Goal: Task Accomplishment & Management: Complete application form

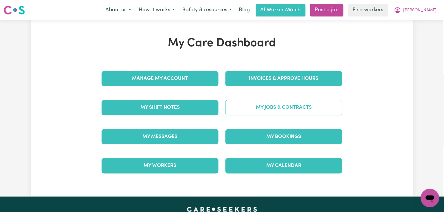
click at [267, 106] on link "My Jobs & Contracts" at bounding box center [283, 107] width 117 height 15
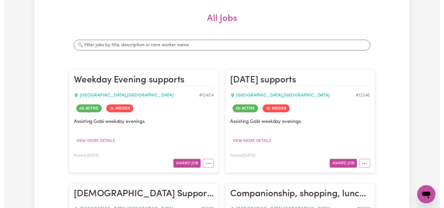
scroll to position [116, 0]
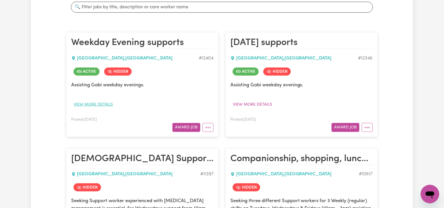
click at [98, 104] on button "View more details" at bounding box center [93, 104] width 44 height 9
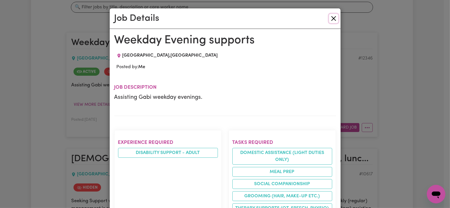
click at [329, 16] on button "Close" at bounding box center [333, 18] width 9 height 9
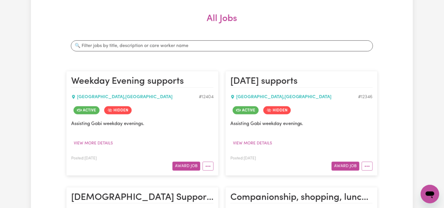
scroll to position [0, 0]
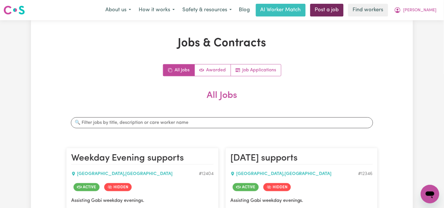
click at [339, 9] on link "Post a job" at bounding box center [326, 10] width 33 height 13
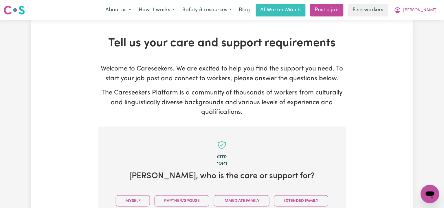
scroll to position [154, 0]
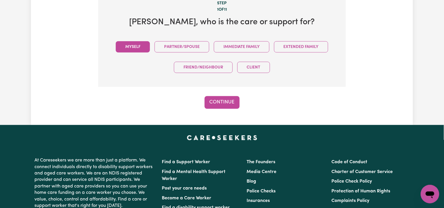
click at [128, 50] on button "Myself" at bounding box center [133, 46] width 34 height 11
click at [236, 103] on button "Continue" at bounding box center [222, 102] width 35 height 13
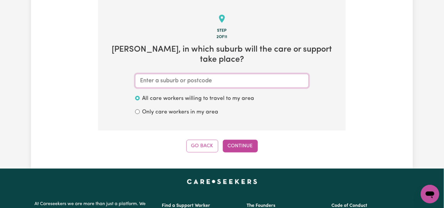
click at [150, 83] on input "text" at bounding box center [222, 81] width 174 height 14
paste input "Bellevue"
type input "Bellevue"
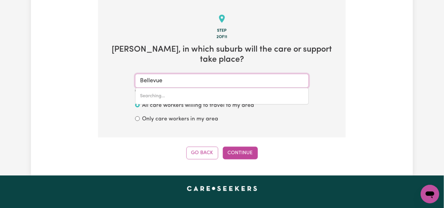
type input "Bellevue, Queensland, 4892"
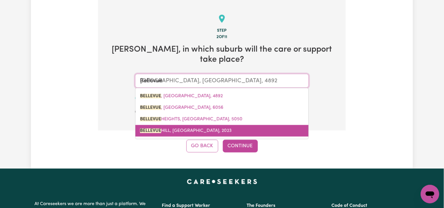
click at [159, 133] on mark "BELLEVUE" at bounding box center [150, 131] width 21 height 5
type input "BELLEVUE HILL, New South Wales, 2023"
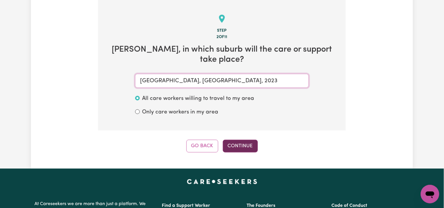
type input "BELLEVUE HILL, New South Wales, 2023"
click at [249, 146] on button "Continue" at bounding box center [240, 146] width 35 height 13
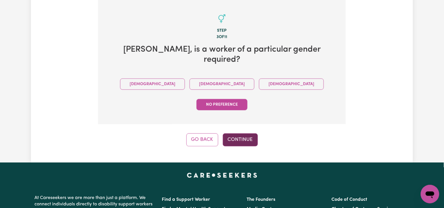
click at [242, 134] on button "Continue" at bounding box center [240, 140] width 35 height 13
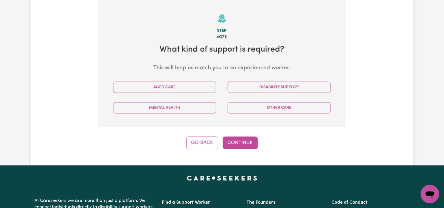
click at [60, 101] on div "Tell us your care and support requirements Welcome to Careseekers. We are excit…" at bounding box center [222, 30] width 382 height 240
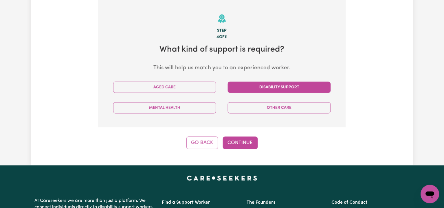
click at [292, 84] on button "Disability Support" at bounding box center [279, 87] width 103 height 11
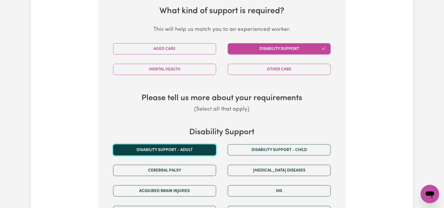
click at [155, 147] on button "Disability support - Adult" at bounding box center [164, 150] width 103 height 11
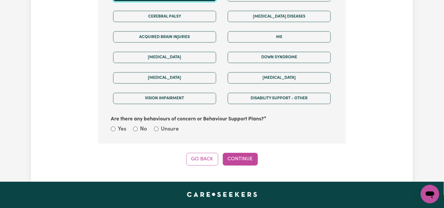
scroll to position [358, 0]
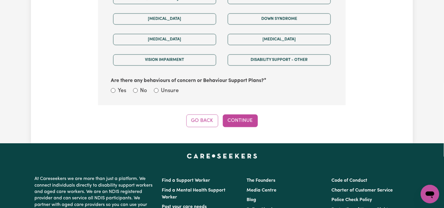
drag, startPoint x: 152, startPoint y: 88, endPoint x: 155, endPoint y: 91, distance: 3.9
click at [152, 88] on div "Yes No Unsure" at bounding box center [222, 91] width 222 height 9
click at [156, 91] on input "Unsure" at bounding box center [156, 90] width 5 height 5
radio input "true"
click at [249, 122] on button "Continue" at bounding box center [240, 121] width 35 height 13
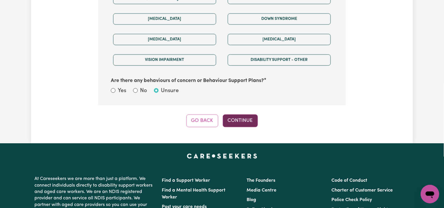
select select "NDIS_FUNDING_PLAN_MANAGED"
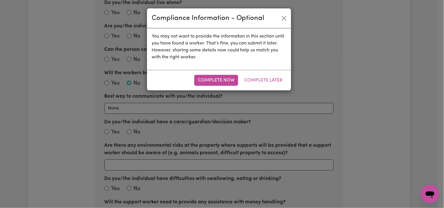
scroll to position [127, 0]
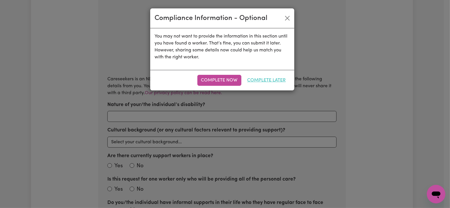
click at [256, 81] on button "Complete Later" at bounding box center [267, 80] width 46 height 11
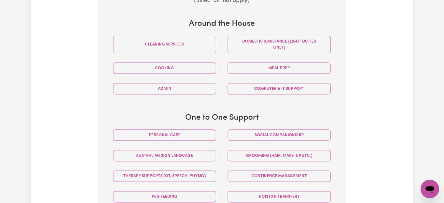
scroll to position [281, 0]
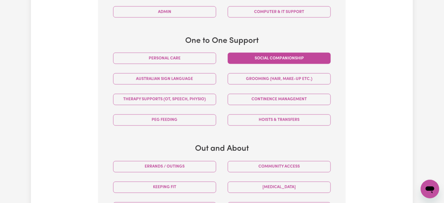
click at [258, 58] on button "Social companionship" at bounding box center [279, 57] width 103 height 11
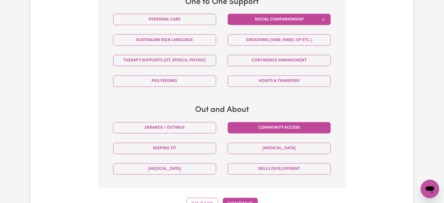
click at [241, 127] on button "Community access" at bounding box center [279, 127] width 103 height 11
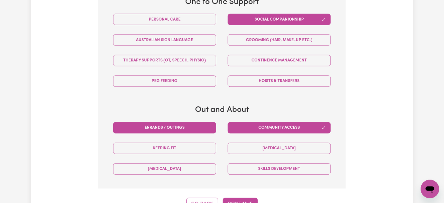
click at [181, 128] on button "Errands / Outings" at bounding box center [164, 127] width 103 height 11
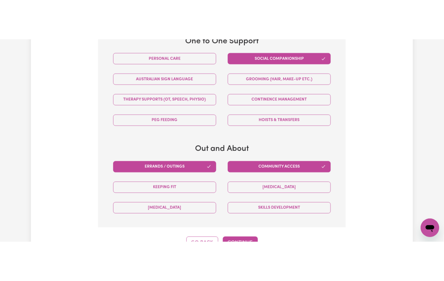
scroll to position [281, 0]
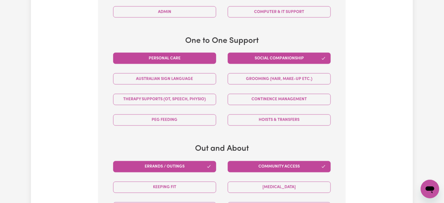
click at [189, 58] on button "Personal care" at bounding box center [164, 57] width 103 height 11
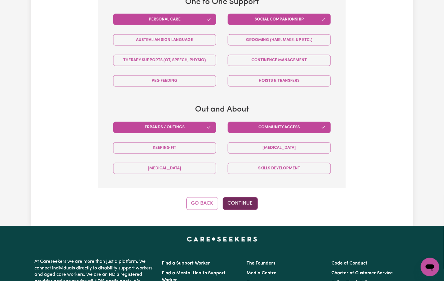
click at [244, 203] on button "Continue" at bounding box center [240, 203] width 35 height 13
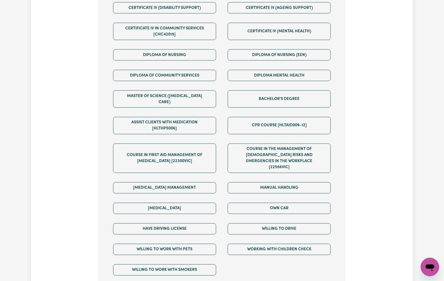
scroll to position [165, 0]
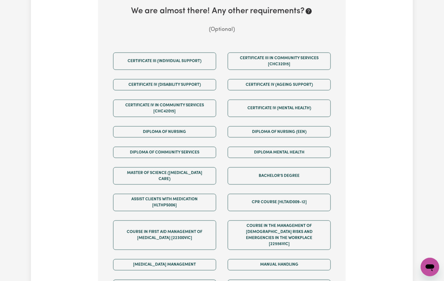
click at [64, 166] on div "Tell us your care and support requirements Welcome to Careseekers. We are excit…" at bounding box center [222, 130] width 382 height 518
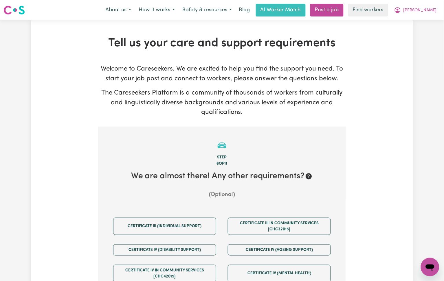
scroll to position [277, 0]
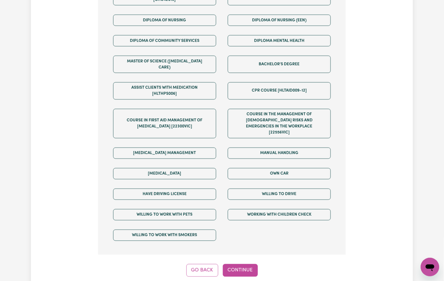
click at [159, 149] on div "Epilepsy Management" at bounding box center [164, 153] width 115 height 21
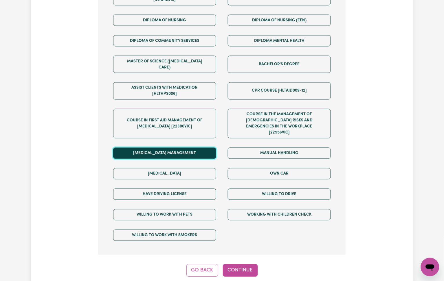
click at [167, 148] on button "Epilepsy Management" at bounding box center [164, 153] width 103 height 11
click at [244, 212] on button "Continue" at bounding box center [240, 270] width 35 height 13
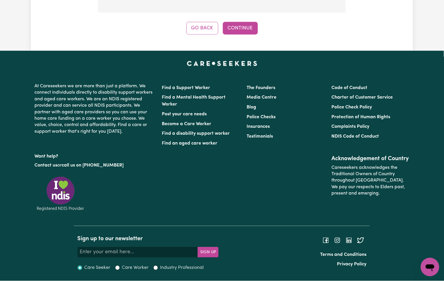
scroll to position [127, 0]
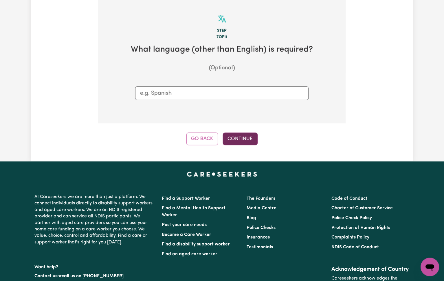
click at [251, 141] on button "Continue" at bounding box center [240, 139] width 35 height 13
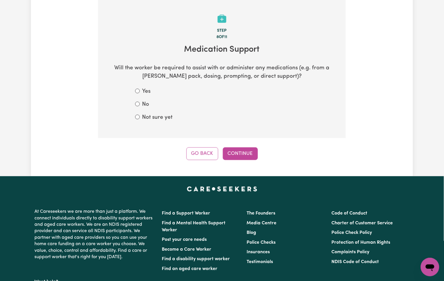
click at [160, 119] on label "Not sure yet" at bounding box center [157, 118] width 30 height 8
click at [140, 119] on input "Not sure yet" at bounding box center [137, 117] width 5 height 5
radio input "true"
click at [231, 158] on button "Continue" at bounding box center [240, 154] width 35 height 13
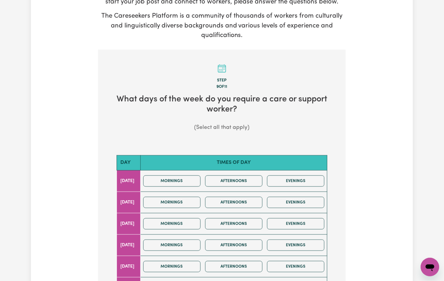
scroll to position [154, 0]
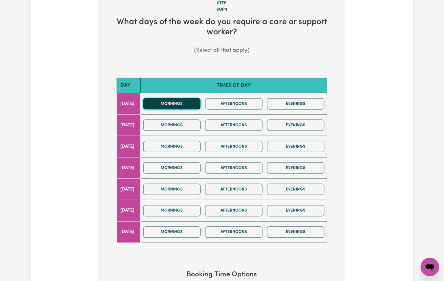
click at [177, 103] on button "Mornings" at bounding box center [171, 103] width 57 height 11
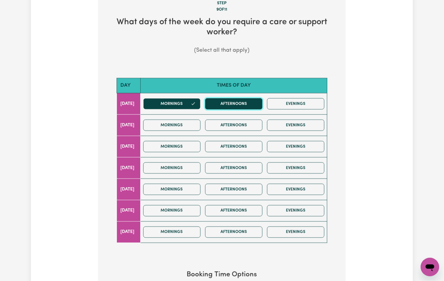
drag, startPoint x: 243, startPoint y: 99, endPoint x: 233, endPoint y: 107, distance: 12.7
click at [243, 99] on button "Afternoons" at bounding box center [233, 103] width 57 height 11
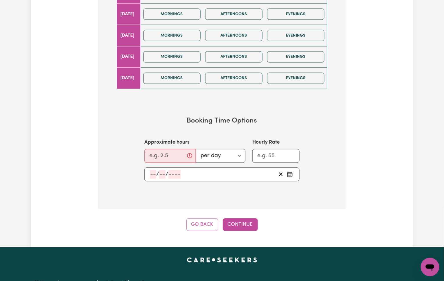
scroll to position [347, 0]
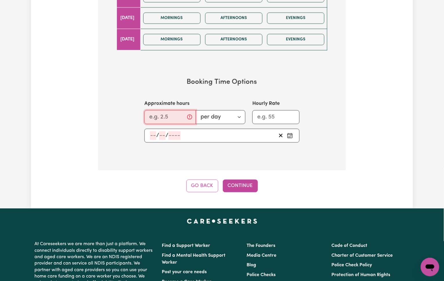
drag, startPoint x: 161, startPoint y: 112, endPoint x: 157, endPoint y: 115, distance: 4.9
click at [157, 115] on input "Approximate hours" at bounding box center [170, 117] width 52 height 14
type input "5"
click at [153, 134] on input "number" at bounding box center [153, 135] width 6 height 9
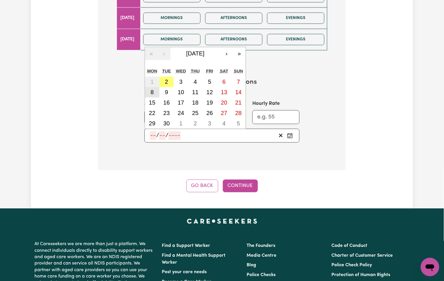
click at [155, 93] on button "8" at bounding box center [152, 92] width 14 height 10
type input "2025-09-08"
type input "8"
type input "9"
type input "2025"
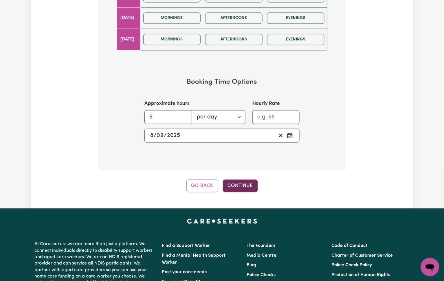
click at [241, 185] on button "Continue" at bounding box center [240, 186] width 35 height 13
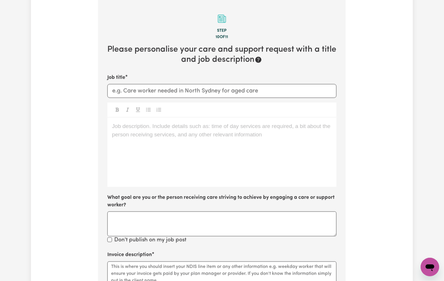
click at [148, 152] on div "Job description. Include details such as: time of day services are required, a …" at bounding box center [221, 152] width 229 height 69
click at [227, 84] on input "Job title" at bounding box center [221, 91] width 229 height 14
paste input "Support Worker Needed"
click at [184, 93] on input "Support Worker Needed to" at bounding box center [221, 91] width 229 height 14
paste input "Female Support Worker Needed in"
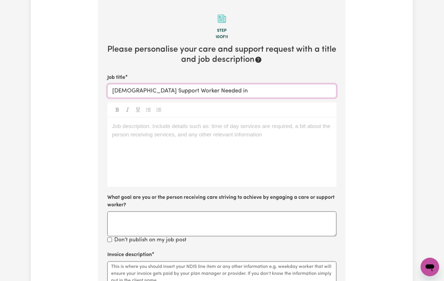
drag, startPoint x: 134, startPoint y: 87, endPoint x: 89, endPoint y: 93, distance: 46.0
click at [89, 93] on div "Tell us your care and support requirements Welcome to Careseekers. We are excit…" at bounding box center [222, 179] width 382 height 538
click at [140, 144] on div "Job description. Include details such as: time of day services are required, a …" at bounding box center [221, 152] width 229 height 69
click at [189, 90] on input "Support Worker Needed in" at bounding box center [221, 91] width 229 height 14
paste input "Bellevue Hill, NSW"
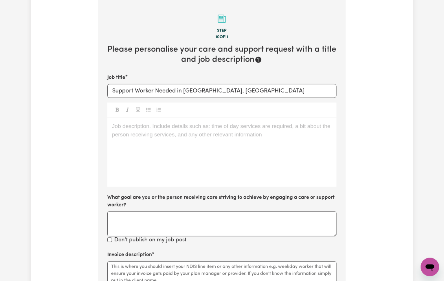
click at [156, 152] on div "Job description. Include details such as: time of day services are required, a …" at bounding box center [221, 152] width 229 height 69
click at [219, 149] on div "Job description. Include details such as: time of day services are required, a …" at bounding box center [221, 152] width 229 height 69
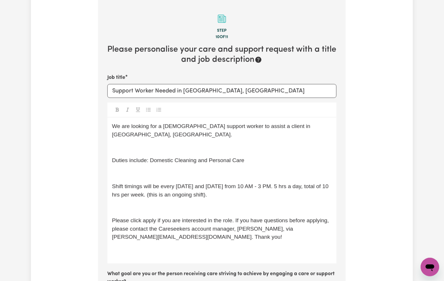
click at [128, 144] on div "We are looking for a female support worker to assist a client in Green Valley, …" at bounding box center [221, 191] width 229 height 146
click at [130, 144] on p "﻿" at bounding box center [222, 148] width 220 height 8
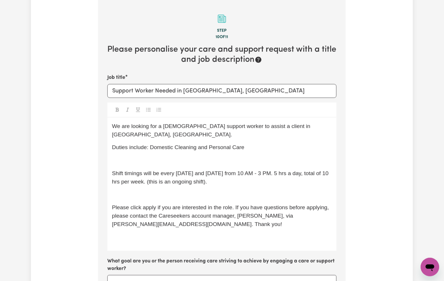
click at [132, 157] on p "﻿" at bounding box center [222, 161] width 220 height 8
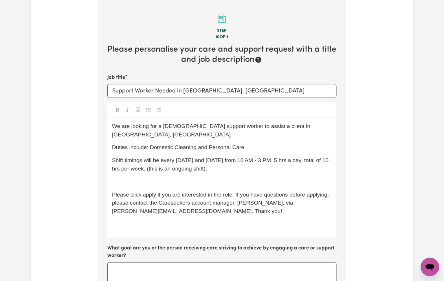
click at [128, 178] on p "﻿" at bounding box center [222, 182] width 220 height 8
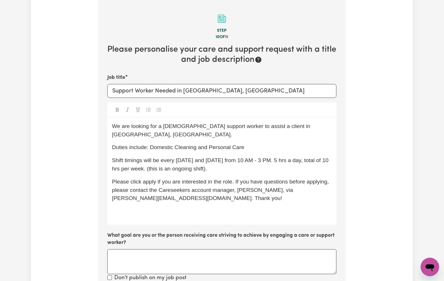
click at [123, 207] on p "﻿" at bounding box center [222, 211] width 220 height 8
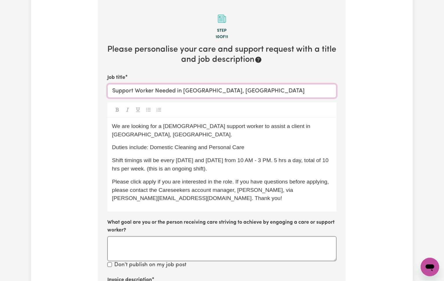
drag, startPoint x: 183, startPoint y: 89, endPoint x: 272, endPoint y: 88, distance: 88.8
click at [272, 88] on input "Support Worker Needed in Bellevue Hill, NSW" at bounding box center [221, 91] width 229 height 14
drag, startPoint x: 270, startPoint y: 123, endPoint x: 314, endPoint y: 124, distance: 44.3
click at [312, 124] on span "We are looking for a female support worker to assist a client in Green Valley, …" at bounding box center [212, 130] width 200 height 14
drag, startPoint x: 110, startPoint y: 86, endPoint x: 113, endPoint y: 92, distance: 6.1
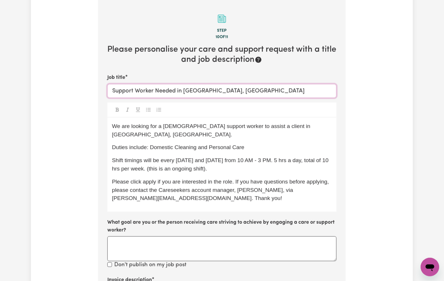
click at [110, 86] on input "Support Worker Needed in Bellevue Hill, NSW" at bounding box center [221, 91] width 229 height 14
drag, startPoint x: 151, startPoint y: 139, endPoint x: 264, endPoint y: 140, distance: 112.8
click at [264, 144] on p "Duties include: Domestic Cleaning and Personal Care" at bounding box center [222, 148] width 220 height 8
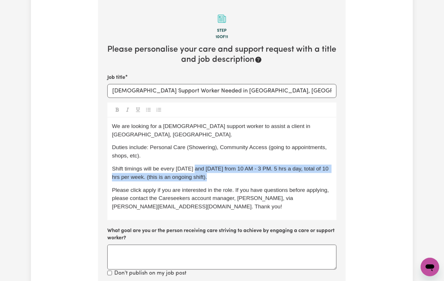
drag, startPoint x: 199, startPoint y: 158, endPoint x: 216, endPoint y: 169, distance: 20.0
click at [216, 169] on p "Shift timings will be every Monday and Friday from 10 AM - 3 PM. 5 hrs a day, t…" at bounding box center [222, 173] width 220 height 17
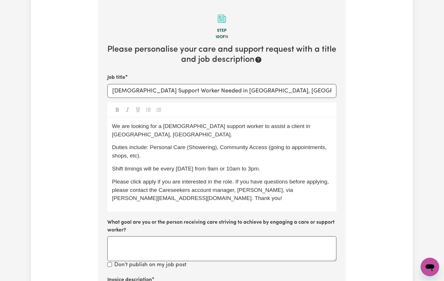
click at [208, 166] on span "Shift timings will be every Monday from 9am or 10am to 3pm." at bounding box center [186, 169] width 148 height 6
click at [221, 125] on span "We are looking for a female support worker to assist a client in Bellevue Hill,…" at bounding box center [212, 130] width 200 height 14
click at [286, 122] on p "We are looking for a female support worker who has experience working with to a…" at bounding box center [222, 130] width 220 height 17
click at [304, 125] on span "We are looking for a female support worker who has experience working with to a…" at bounding box center [214, 130] width 204 height 14
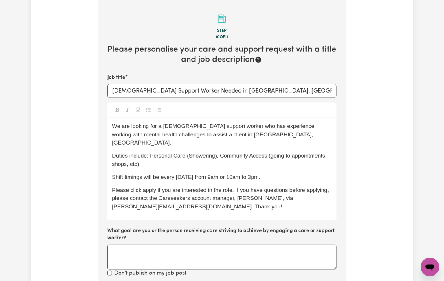
click at [303, 152] on p "Duties include: Personal Care (Showering), Community Access (going to appointme…" at bounding box center [222, 160] width 220 height 17
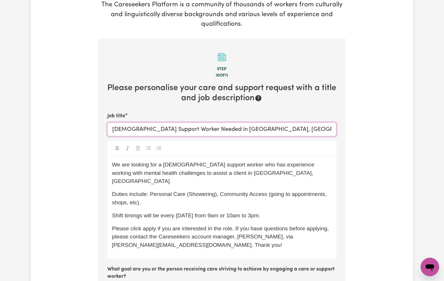
click at [256, 124] on input "Female Support Worker Needed in Bellevue Hill, NSW" at bounding box center [221, 130] width 229 height 14
click at [176, 127] on input "Female Support Worker Needed in Bellevue Hill, NSW" at bounding box center [221, 130] width 229 height 14
paste input "Mental Health Experience"
type input "Female Support Worker with Mental Health Experience Needed in Bellevue Hill, NSW"
click at [312, 212] on p "Shift timings will be every Monday from 9am or 10am to 3pm." at bounding box center [222, 216] width 220 height 8
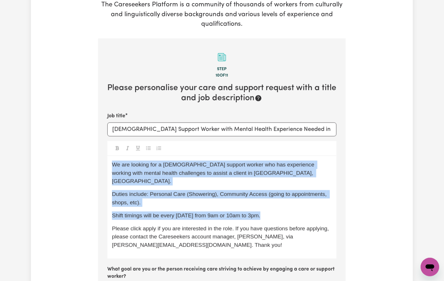
drag, startPoint x: 275, startPoint y: 204, endPoint x: 111, endPoint y: 158, distance: 169.9
click at [111, 158] on div "We are looking for a female support worker who has experience working with ment…" at bounding box center [221, 207] width 229 height 103
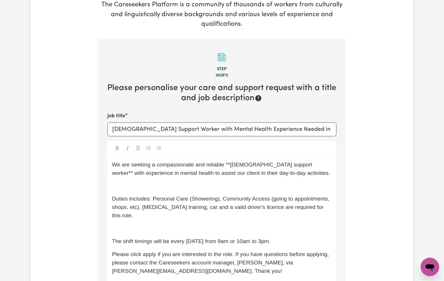
click at [141, 212] on p "﻿" at bounding box center [222, 229] width 220 height 8
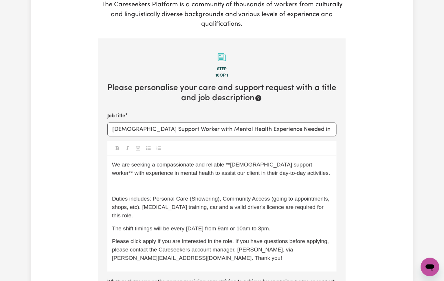
click at [133, 185] on p "﻿" at bounding box center [222, 186] width 220 height 8
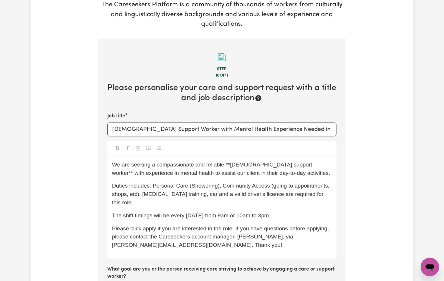
click at [266, 212] on span "Please click apply if you are interested in the role. If you have questions bef…" at bounding box center [221, 237] width 218 height 23
click at [267, 212] on span "Please click apply if you are interested in the role. If you have questions bef…" at bounding box center [221, 237] width 218 height 23
copy span "Ethan"
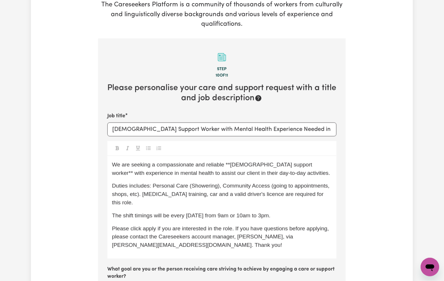
click at [118, 212] on span "Please click apply if you are interested in the role. If you have questions bef…" at bounding box center [221, 237] width 218 height 23
drag, startPoint x: 232, startPoint y: 183, endPoint x: 222, endPoint y: 173, distance: 14.3
click at [233, 183] on span "Duties includes: Personal Care (Showering), Community Access (going to appointm…" at bounding box center [221, 194] width 219 height 23
drag, startPoint x: 227, startPoint y: 164, endPoint x: 224, endPoint y: 164, distance: 3.8
click at [224, 164] on span "We are seeking a compassionate and reliable **female support worker** with expe…" at bounding box center [221, 169] width 218 height 14
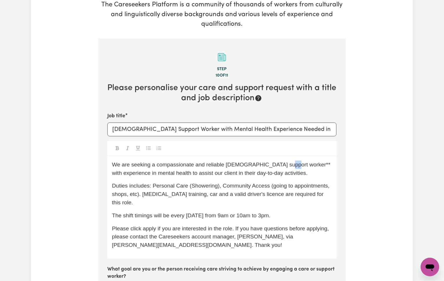
drag, startPoint x: 283, startPoint y: 164, endPoint x: 280, endPoint y: 164, distance: 3.2
click at [280, 164] on span "We are seeking a compassionate and reliable female support worker** with experi…" at bounding box center [222, 169] width 220 height 14
click at [283, 179] on div "We are seeking a compassionate and reliable female support worker with experien…" at bounding box center [221, 207] width 229 height 103
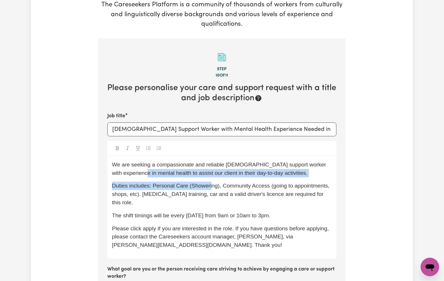
drag, startPoint x: 132, startPoint y: 173, endPoint x: 214, endPoint y: 180, distance: 82.7
click at [210, 180] on div "We are seeking a compassionate and reliable female support worker with experien…" at bounding box center [221, 207] width 229 height 103
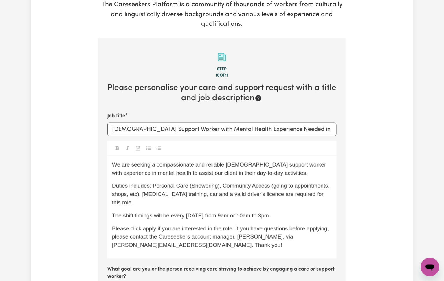
click at [214, 180] on div "We are seeking a compassionate and reliable female support worker with experien…" at bounding box center [221, 207] width 229 height 103
click at [285, 129] on input "Female Support Worker with Mental Health Experience Needed in Bellevue Hill, NSW" at bounding box center [221, 130] width 229 height 14
drag, startPoint x: 278, startPoint y: 130, endPoint x: 354, endPoint y: 128, distance: 75.8
click at [354, 128] on div "Tell us your care and support requirements Welcome to Careseekers. We are excit…" at bounding box center [222, 234] width 382 height 572
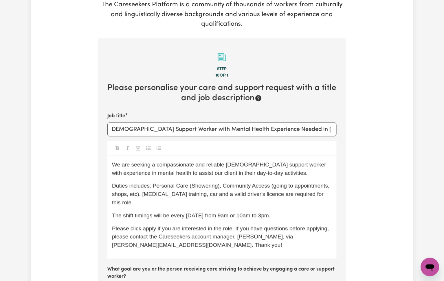
click at [176, 184] on span "Duties includes: Personal Care (Showering), Community Access (going to appointm…" at bounding box center [221, 194] width 219 height 23
drag, startPoint x: 169, startPoint y: 174, endPoint x: 178, endPoint y: 172, distance: 9.1
click at [178, 172] on span "We are seeking a compassionate and reliable female support worker with experien…" at bounding box center [220, 169] width 216 height 14
drag, startPoint x: 195, startPoint y: 172, endPoint x: 278, endPoint y: 171, distance: 83.0
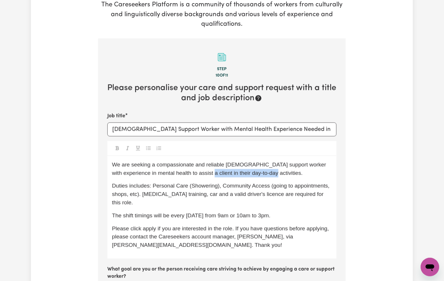
click at [278, 171] on p "We are seeking a compassionate and reliable female support worker with experien…" at bounding box center [222, 169] width 220 height 17
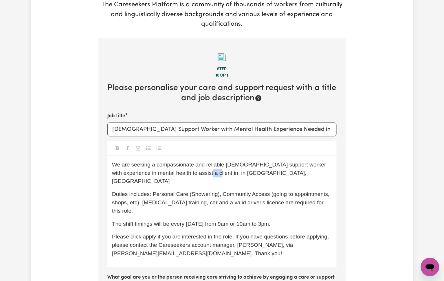
drag, startPoint x: 201, startPoint y: 174, endPoint x: 194, endPoint y: 173, distance: 7.0
click at [194, 173] on span "We are seeking a compassionate and reliable female support worker with experien…" at bounding box center [220, 173] width 216 height 23
click at [258, 171] on p "We are seeking a compassionate and reliable female support worker with experien…" at bounding box center [222, 173] width 220 height 25
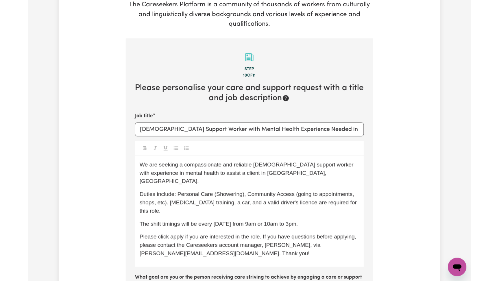
scroll to position [127, 0]
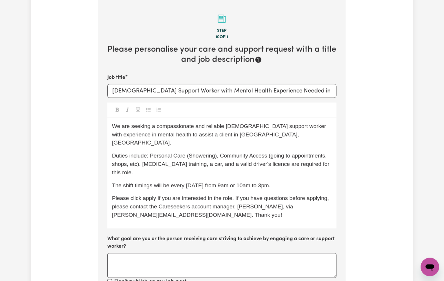
click at [223, 208] on p "Please click apply if you are interested in the role. If you have questions bef…" at bounding box center [222, 206] width 220 height 25
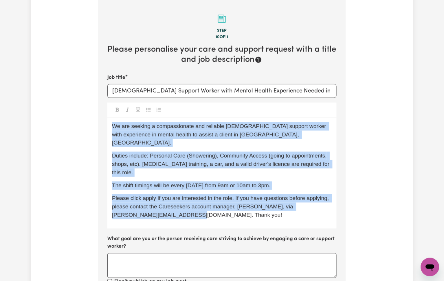
copy div "We are seeking a compassionate and reliable female support worker with experien…"
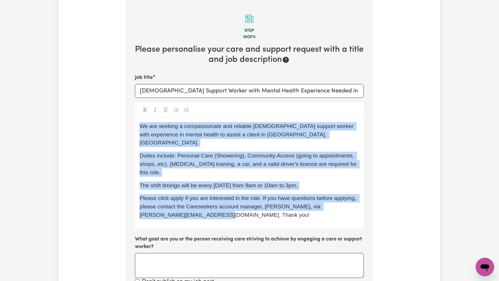
click at [209, 120] on div "We are seeking a compassionate and reliable female support worker with experien…" at bounding box center [249, 173] width 229 height 111
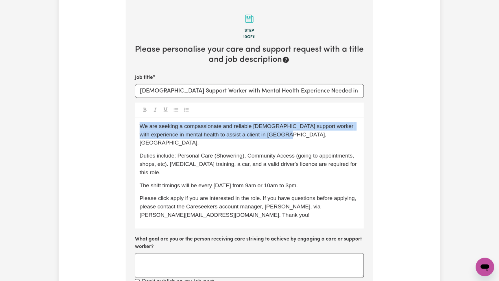
drag, startPoint x: 273, startPoint y: 133, endPoint x: 117, endPoint y: 122, distance: 157.2
click at [117, 122] on div "Tell us your care and support requirements Welcome to Careseekers. We are excit…" at bounding box center [250, 200] width 382 height 580
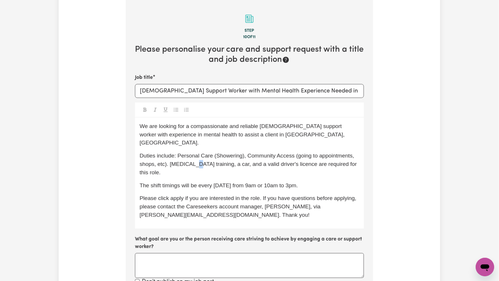
click at [192, 155] on span "Duties include: Personal Care (Showering), Community Access (going to appointme…" at bounding box center [249, 164] width 219 height 23
click at [199, 170] on div "We are looking for a compassionate and reliable female support worker with expe…" at bounding box center [249, 173] width 229 height 111
click at [171, 183] on span "The shift timings will be every Monday from 9am or 10am to 3pm." at bounding box center [219, 186] width 159 height 6
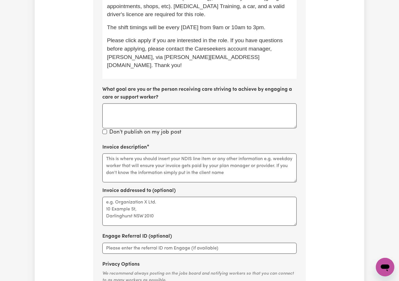
scroll to position [270, 0]
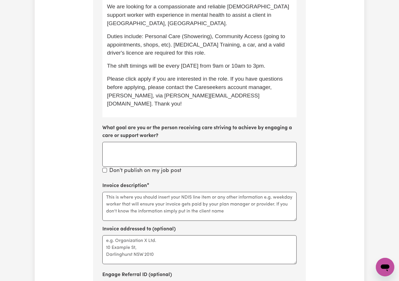
click at [127, 182] on label "Invoice description" at bounding box center [124, 186] width 45 height 8
click at [127, 192] on textarea "Invoice description" at bounding box center [199, 206] width 194 height 29
click at [128, 192] on textarea "Invoice description" at bounding box center [199, 206] width 194 height 29
click at [128, 212] on textarea "Invoice addressed to (optional)" at bounding box center [199, 250] width 194 height 29
click at [136, 192] on textarea "Invoice description" at bounding box center [199, 206] width 194 height 29
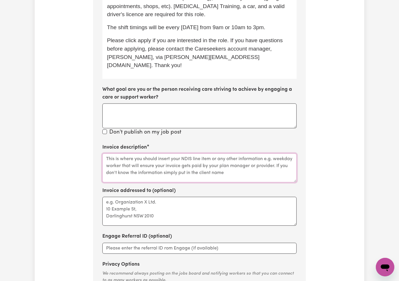
scroll to position [347, 0]
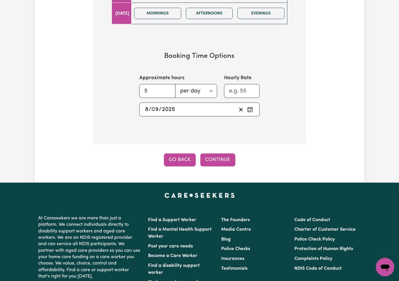
click at [179, 154] on button "Go Back" at bounding box center [180, 160] width 32 height 13
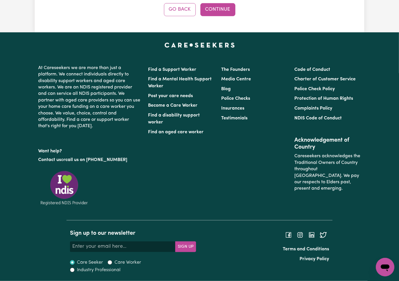
scroll to position [127, 0]
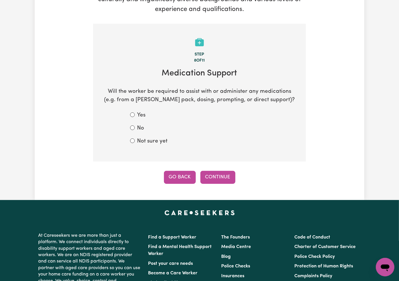
click at [180, 171] on button "Go Back" at bounding box center [180, 177] width 32 height 13
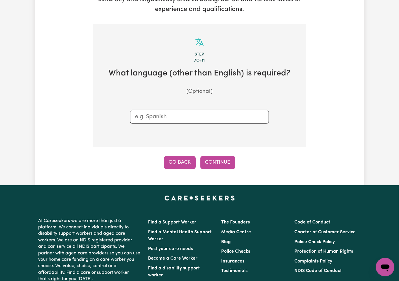
click at [182, 156] on button "Go Back" at bounding box center [180, 162] width 32 height 13
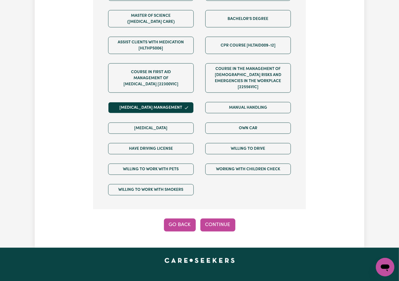
click at [187, 212] on button "Go Back" at bounding box center [180, 225] width 32 height 13
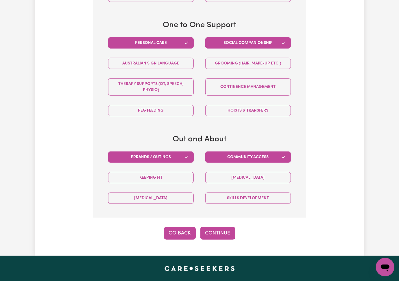
click at [179, 212] on button "Go Back" at bounding box center [180, 233] width 32 height 13
select select "NDIS_FUNDING_PLAN_MANAGED"
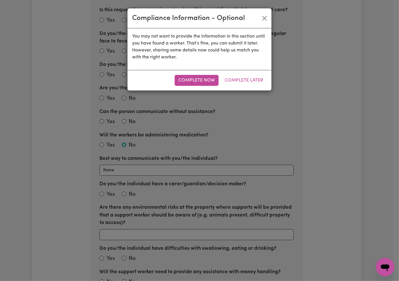
scroll to position [127, 0]
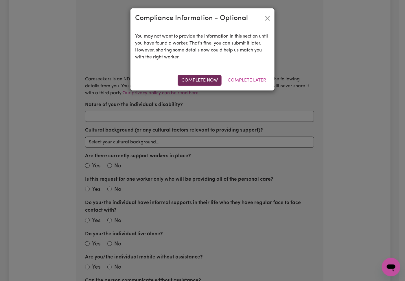
click at [212, 83] on button "Complete Now" at bounding box center [200, 80] width 44 height 11
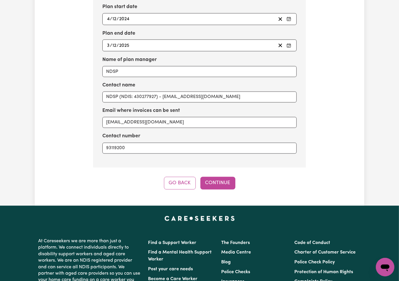
scroll to position [783, 0]
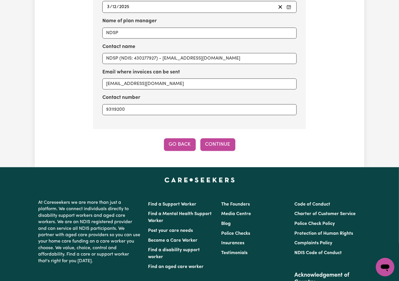
click at [179, 138] on button "Go Back" at bounding box center [180, 144] width 32 height 13
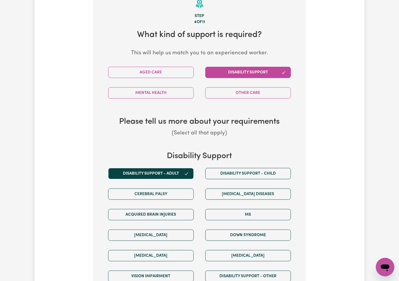
scroll to position [281, 0]
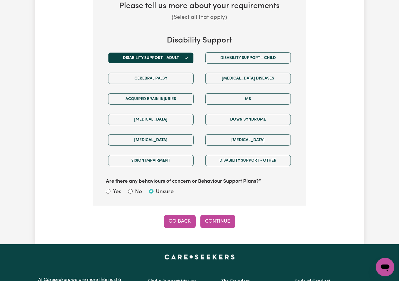
click at [173, 212] on button "Go Back" at bounding box center [180, 221] width 32 height 13
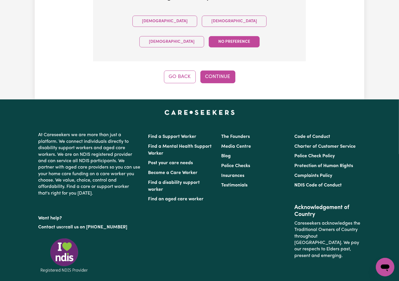
scroll to position [98, 0]
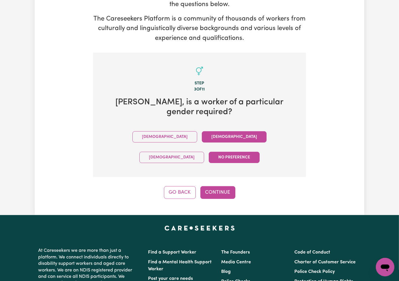
click at [202, 131] on button "Female" at bounding box center [234, 136] width 65 height 11
click at [219, 186] on button "Continue" at bounding box center [218, 192] width 35 height 13
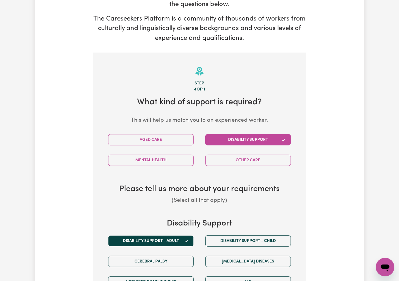
scroll to position [127, 0]
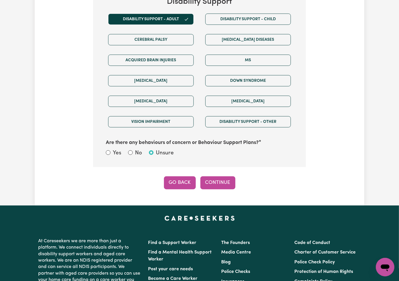
click at [168, 176] on button "Go Back" at bounding box center [180, 182] width 32 height 13
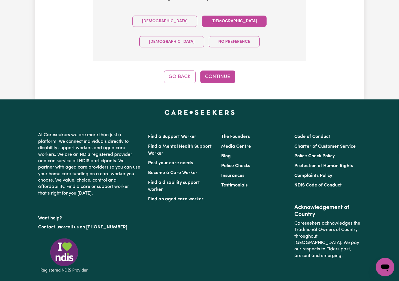
scroll to position [98, 0]
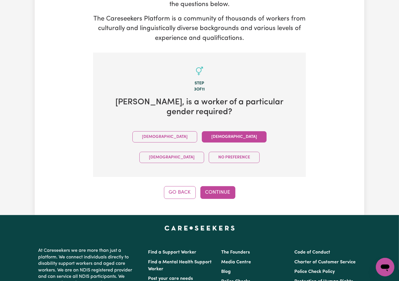
click at [202, 131] on button "Female" at bounding box center [234, 136] width 65 height 11
click at [223, 186] on button "Continue" at bounding box center [218, 192] width 35 height 13
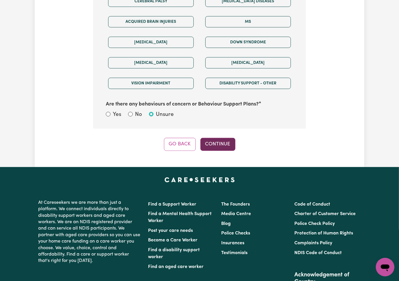
click at [211, 138] on button "Continue" at bounding box center [218, 144] width 35 height 13
select select "NDIS_FUNDING_PLAN_MANAGED"
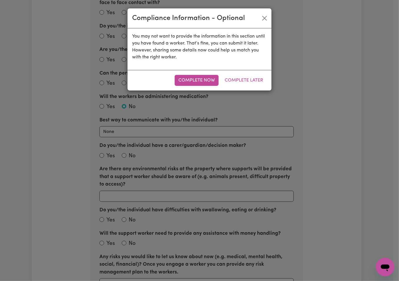
scroll to position [127, 0]
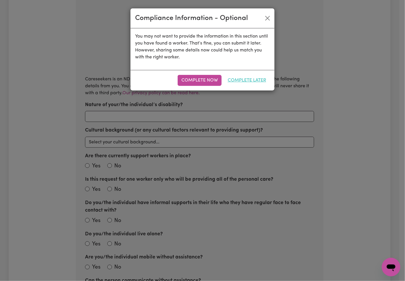
click at [244, 84] on button "Complete Later" at bounding box center [247, 80] width 46 height 11
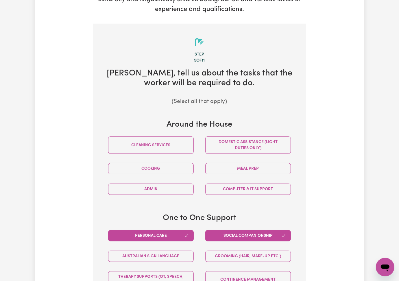
scroll to position [320, 0]
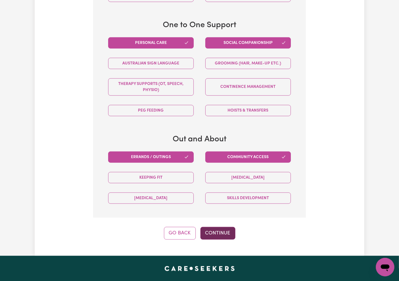
click at [216, 212] on button "Continue" at bounding box center [218, 233] width 35 height 13
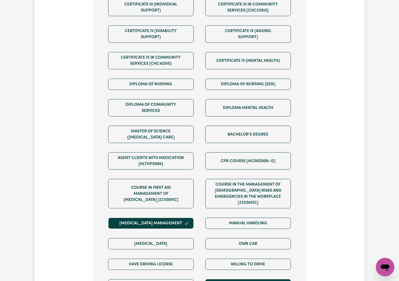
scroll to position [281, 0]
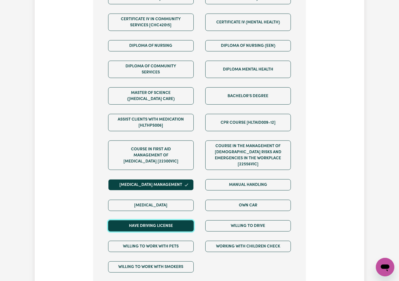
click at [166, 212] on button "Have driving license" at bounding box center [151, 225] width 86 height 11
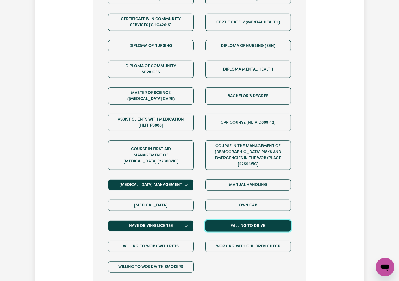
drag, startPoint x: 225, startPoint y: 180, endPoint x: 230, endPoint y: 172, distance: 8.9
click at [226, 212] on button "Willing to drive" at bounding box center [248, 225] width 86 height 11
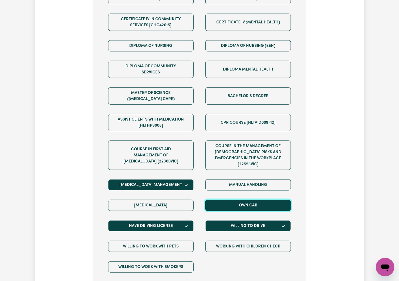
click at [233, 200] on button "Own Car" at bounding box center [248, 205] width 86 height 11
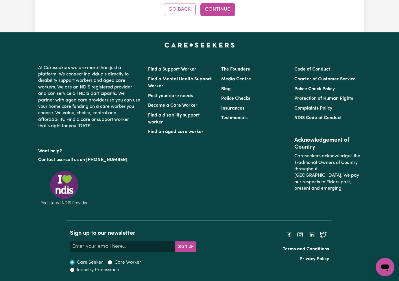
scroll to position [127, 0]
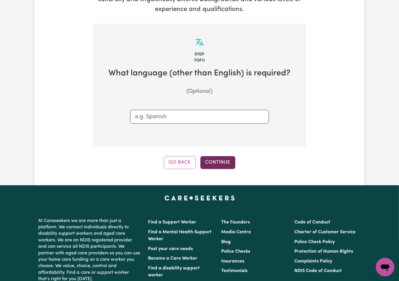
click at [215, 156] on button "Continue" at bounding box center [218, 162] width 35 height 13
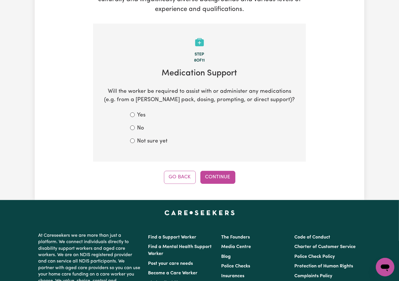
click at [137, 137] on label "Not sure yet" at bounding box center [152, 141] width 30 height 8
click at [130, 139] on input "Not sure yet" at bounding box center [132, 141] width 5 height 5
radio input "true"
click at [229, 171] on button "Continue" at bounding box center [218, 177] width 35 height 13
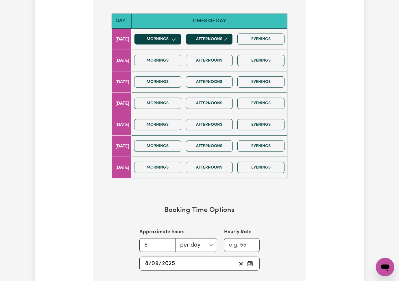
scroll to position [281, 0]
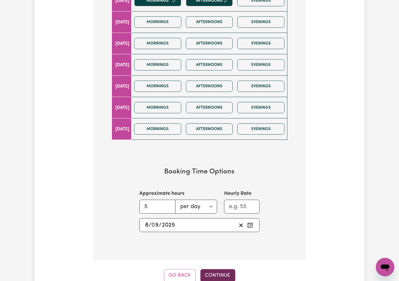
click at [226, 212] on button "Continue" at bounding box center [218, 275] width 35 height 13
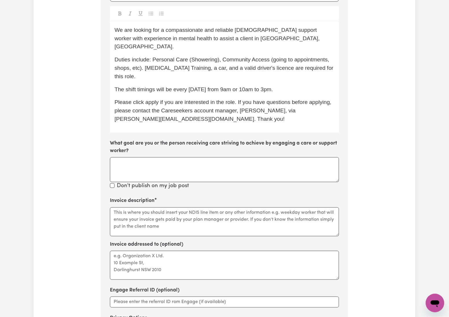
scroll to position [266, 0]
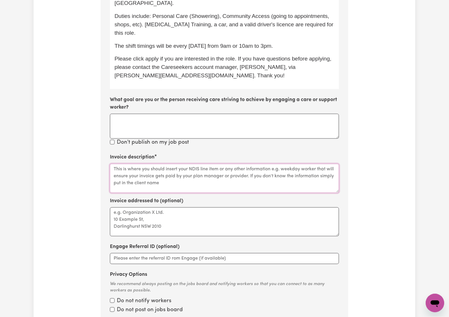
click at [147, 175] on textarea "Invoice description" at bounding box center [224, 178] width 229 height 29
click at [135, 167] on textarea "Invoice description" at bounding box center [224, 178] width 229 height 29
click at [146, 173] on textarea "Invoice description" at bounding box center [224, 178] width 229 height 29
paste textarea "Personal care"
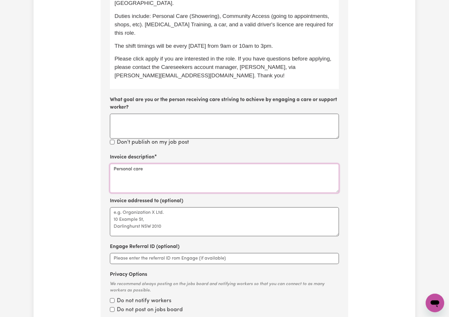
click at [167, 168] on textarea "Personal care" at bounding box center [224, 178] width 229 height 29
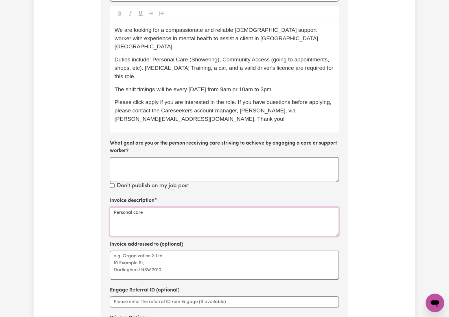
paste textarea "Transport"
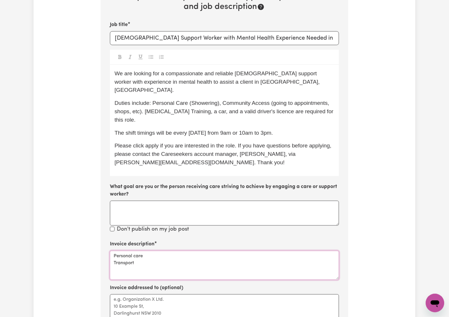
scroll to position [266, 0]
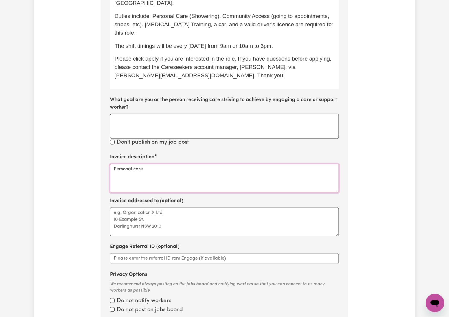
click at [163, 164] on textarea "Personal care" at bounding box center [224, 178] width 229 height 29
paste textarea "Transport"
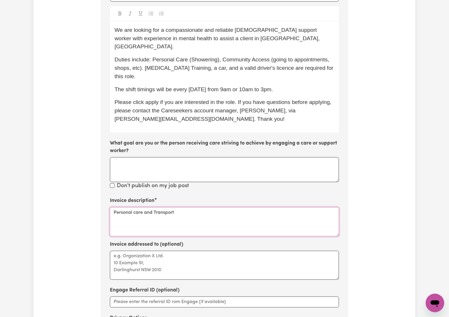
scroll to position [180, 0]
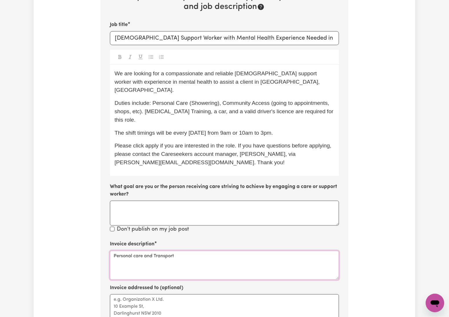
type textarea "Personal care and Transport"
click at [139, 130] on span "The shift timings will be every Monday from 9am or 10am to 3pm." at bounding box center [194, 133] width 159 height 6
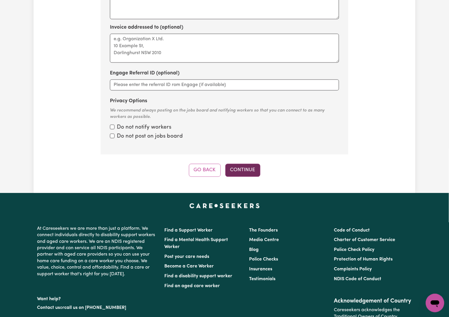
click at [253, 163] on button "Continue" at bounding box center [242, 169] width 35 height 13
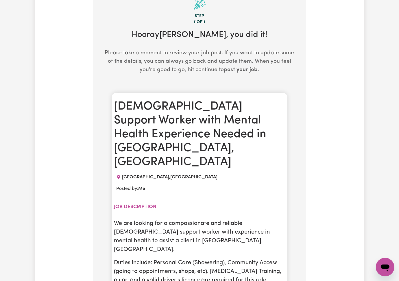
scroll to position [204, 0]
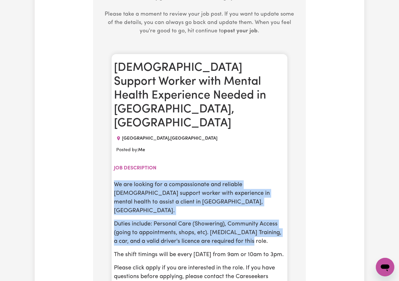
drag, startPoint x: 97, startPoint y: 134, endPoint x: 242, endPoint y: 171, distance: 149.8
click at [242, 181] on div "We are looking for a compassionate and reliable female support worker with expe…" at bounding box center [199, 240] width 171 height 118
copy div "We are looking for a compassionate and reliable female support worker with expe…"
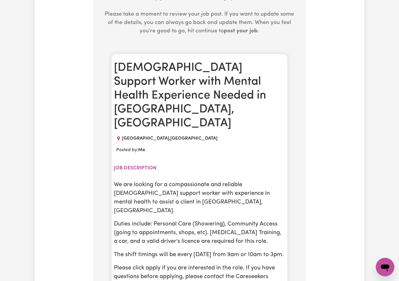
click at [231, 212] on p "The shift timings will be every Monday from 9am or 10am to 3pm." at bounding box center [199, 255] width 171 height 9
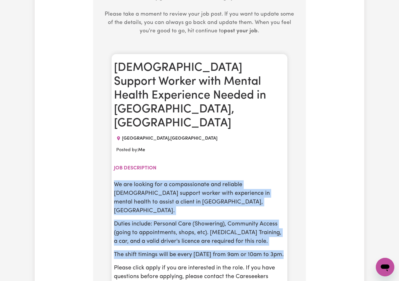
drag, startPoint x: 273, startPoint y: 187, endPoint x: 95, endPoint y: 134, distance: 186.4
copy div "We are looking for a compassionate and reliable female support worker with expe…"
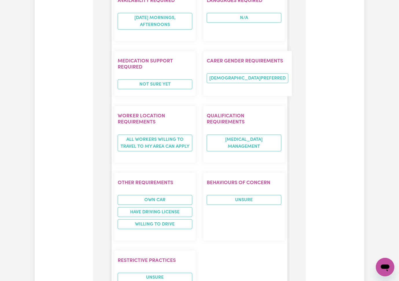
scroll to position [705, 0]
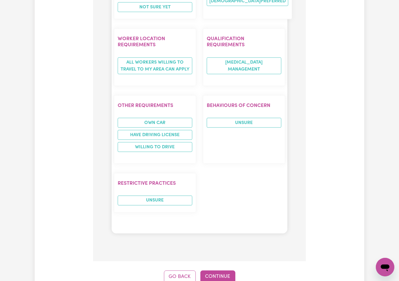
click at [220, 212] on button "Continue" at bounding box center [218, 277] width 35 height 13
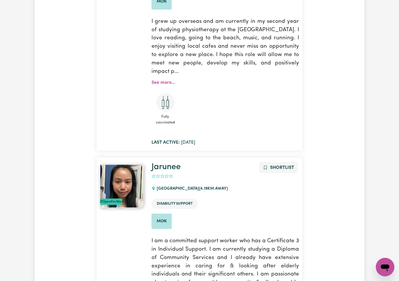
scroll to position [3218, 0]
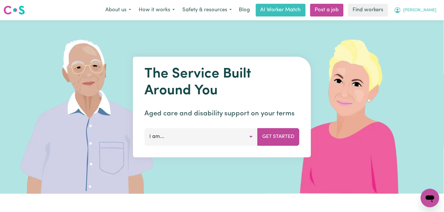
drag, startPoint x: 429, startPoint y: 9, endPoint x: 428, endPoint y: 16, distance: 6.7
click at [429, 9] on span "[PERSON_NAME]" at bounding box center [419, 10] width 33 height 6
click at [421, 29] on link "Logout" at bounding box center [417, 33] width 46 height 11
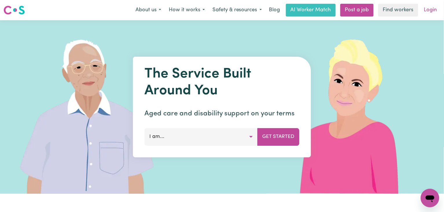
click at [427, 12] on link "Login" at bounding box center [430, 10] width 20 height 13
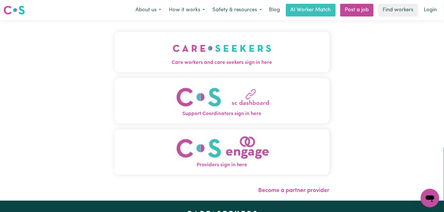
click at [216, 43] on img "Care workers and care seekers sign in here" at bounding box center [222, 48] width 99 height 21
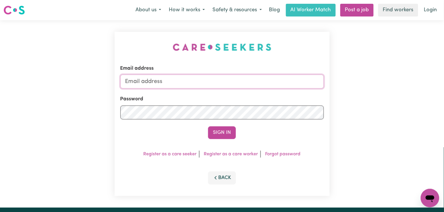
type input "[EMAIL_ADDRESS][DOMAIN_NAME]"
click at [207, 81] on input "[EMAIL_ADDRESS][DOMAIN_NAME]" at bounding box center [221, 82] width 203 height 14
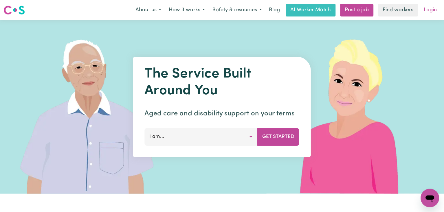
click at [429, 9] on link "Login" at bounding box center [430, 10] width 20 height 13
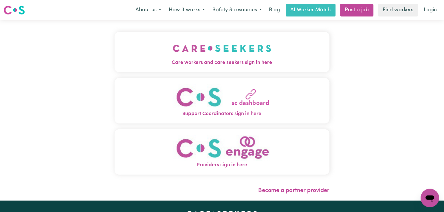
click at [235, 45] on button "Care workers and care seekers sign in here" at bounding box center [222, 52] width 215 height 41
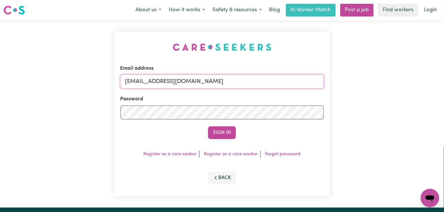
click at [199, 79] on input "[EMAIL_ADDRESS][DOMAIN_NAME]" at bounding box center [221, 82] width 203 height 14
drag, startPoint x: 205, startPoint y: 84, endPoint x: 344, endPoint y: 102, distance: 140.4
click at [344, 102] on div "Email address Superuser~jakedworkin@hotmail.com Password Sign In Register as a …" at bounding box center [222, 113] width 444 height 187
click at [223, 128] on button "Sign In" at bounding box center [222, 132] width 28 height 13
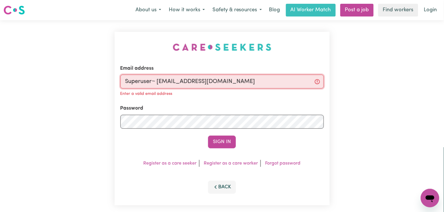
click at [158, 80] on input "Superuser~ jzuckerman1@outlook.com" at bounding box center [221, 82] width 203 height 14
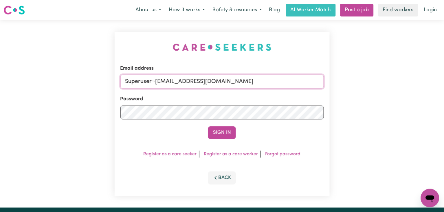
type input "Superuser~jzuckerman1@outlook.com"
click at [208, 126] on button "Sign In" at bounding box center [222, 132] width 28 height 13
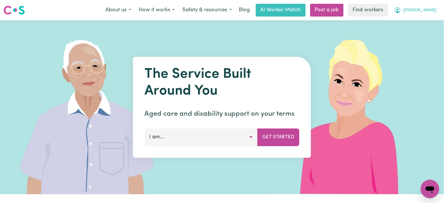
click at [421, 9] on span "[PERSON_NAME]" at bounding box center [419, 10] width 33 height 6
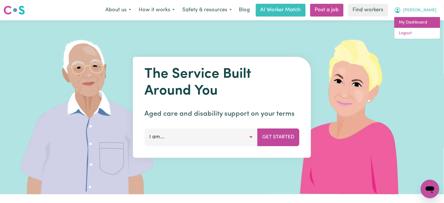
click at [421, 20] on link "My Dashboard" at bounding box center [417, 22] width 46 height 11
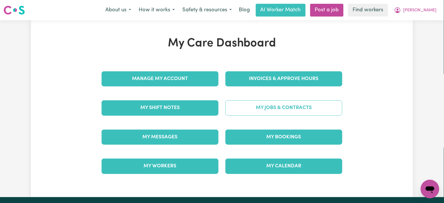
click at [279, 108] on link "My Jobs & Contracts" at bounding box center [283, 107] width 117 height 15
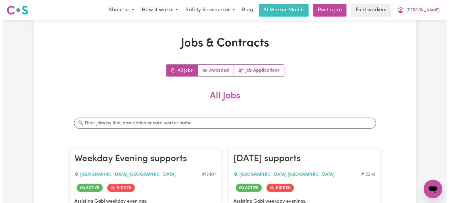
scroll to position [116, 0]
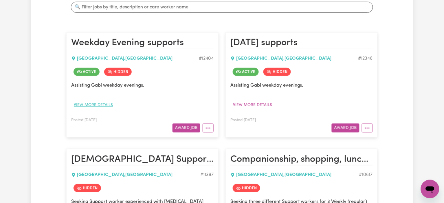
click at [91, 105] on button "View more details" at bounding box center [93, 104] width 44 height 9
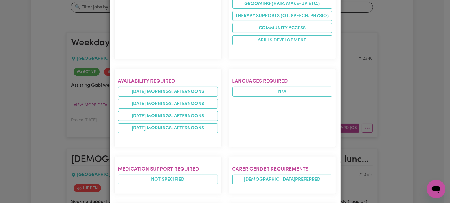
scroll to position [270, 0]
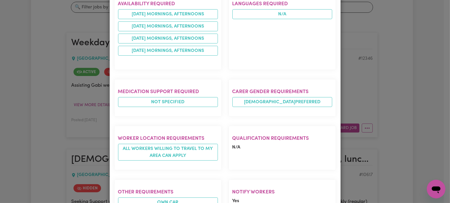
click at [383, 87] on div "Job Details Weekday Evening supports BELLEVUE HILL , New South Wales Posted by:…" at bounding box center [225, 101] width 450 height 203
click at [366, 85] on div "Job Details Weekday Evening supports BELLEVUE HILL , New South Wales Posted by:…" at bounding box center [225, 101] width 450 height 203
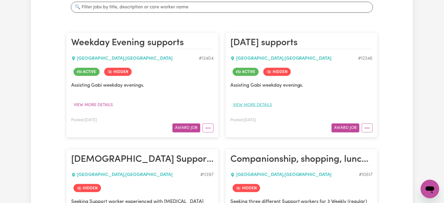
click at [264, 102] on button "View more details" at bounding box center [252, 104] width 44 height 9
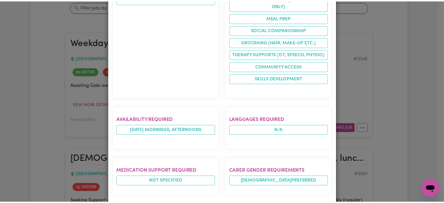
scroll to position [231, 0]
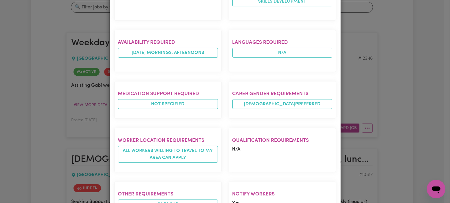
click at [385, 104] on div "Job Details Sunday supports BELLEVUE HILL , New South Wales Posted by: Me Job d…" at bounding box center [225, 101] width 450 height 203
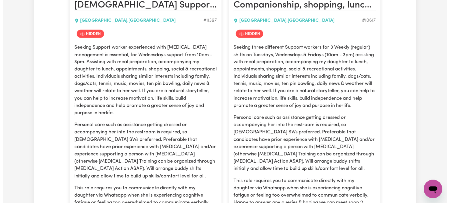
scroll to position [424, 0]
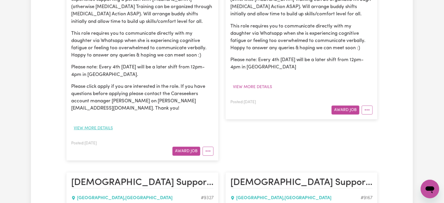
click at [104, 128] on button "View more details" at bounding box center [93, 128] width 44 height 9
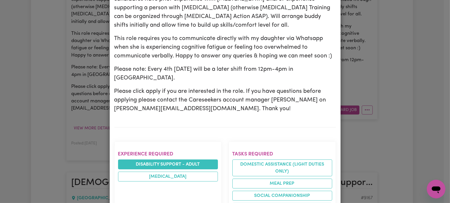
scroll to position [463, 0]
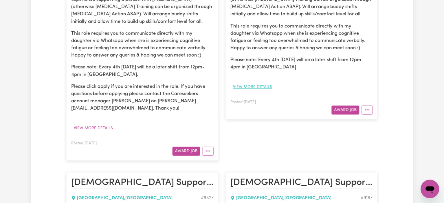
click at [265, 91] on button "View more details" at bounding box center [252, 86] width 44 height 9
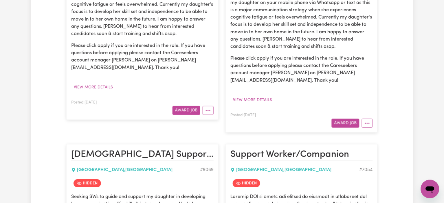
scroll to position [733, 0]
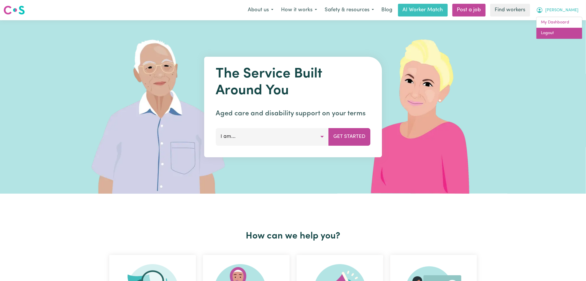
click at [568, 33] on link "Logout" at bounding box center [560, 33] width 46 height 11
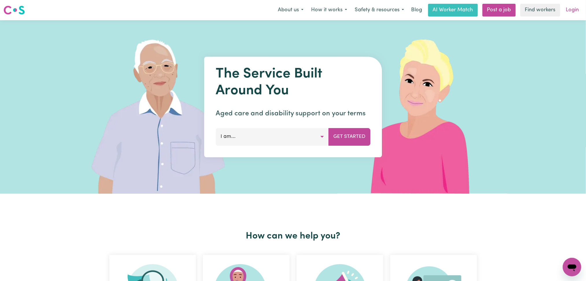
click at [573, 11] on link "Login" at bounding box center [573, 10] width 20 height 13
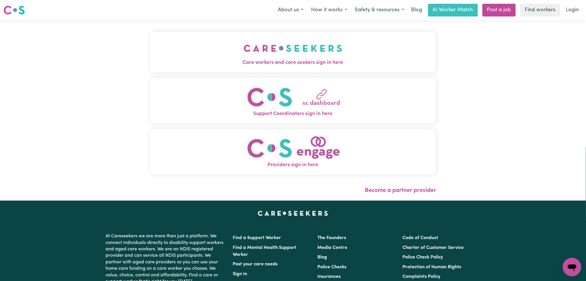
click at [205, 59] on span "Care workers and care seekers sign in here" at bounding box center [293, 63] width 286 height 8
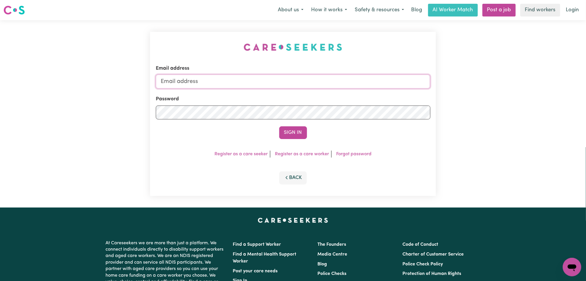
type input "[EMAIL_ADDRESS][DOMAIN_NAME]"
click at [283, 129] on button "Sign In" at bounding box center [294, 132] width 28 height 13
